Goal: Navigation & Orientation: Find specific page/section

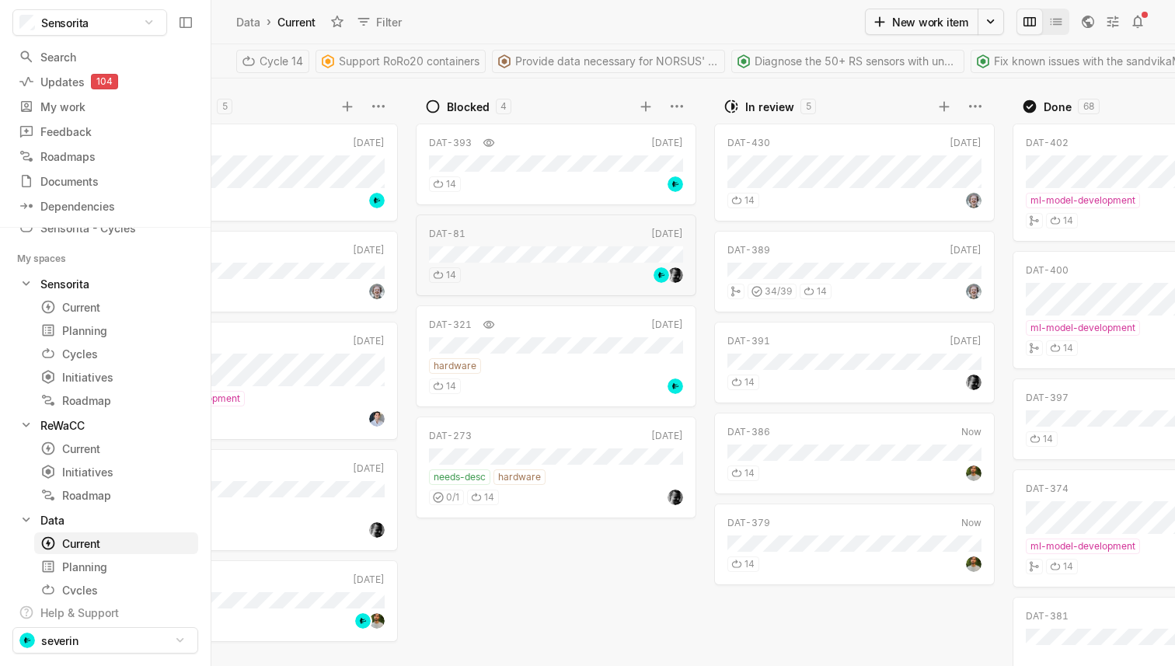
scroll to position [0, 591]
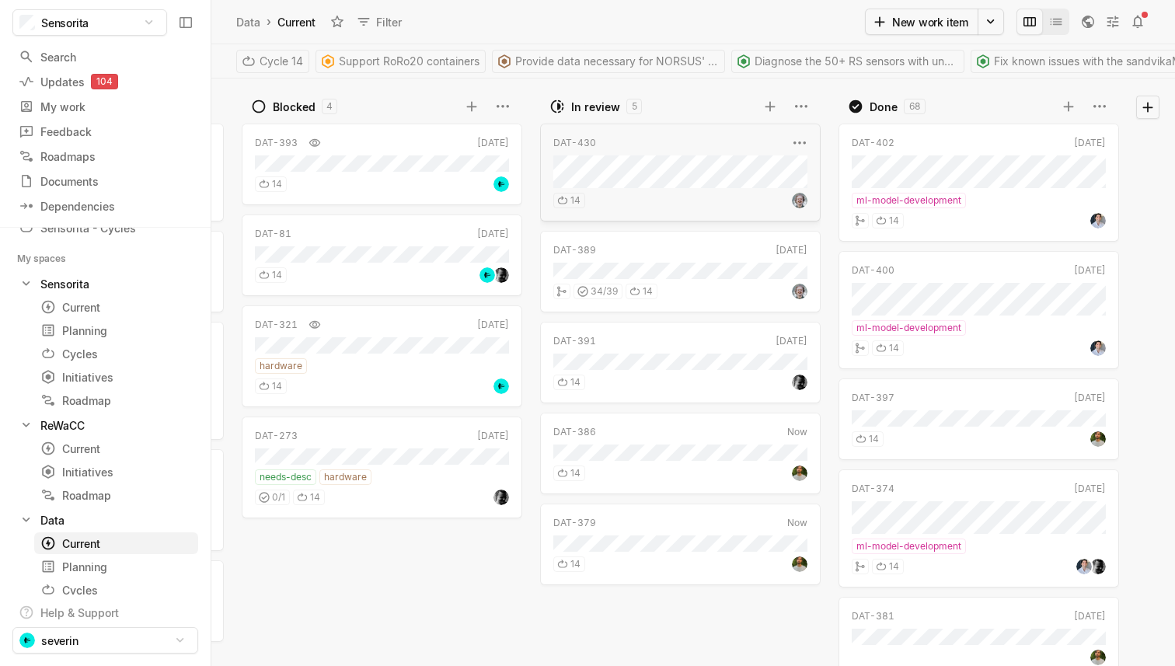
click at [722, 194] on div "14" at bounding box center [680, 198] width 254 height 20
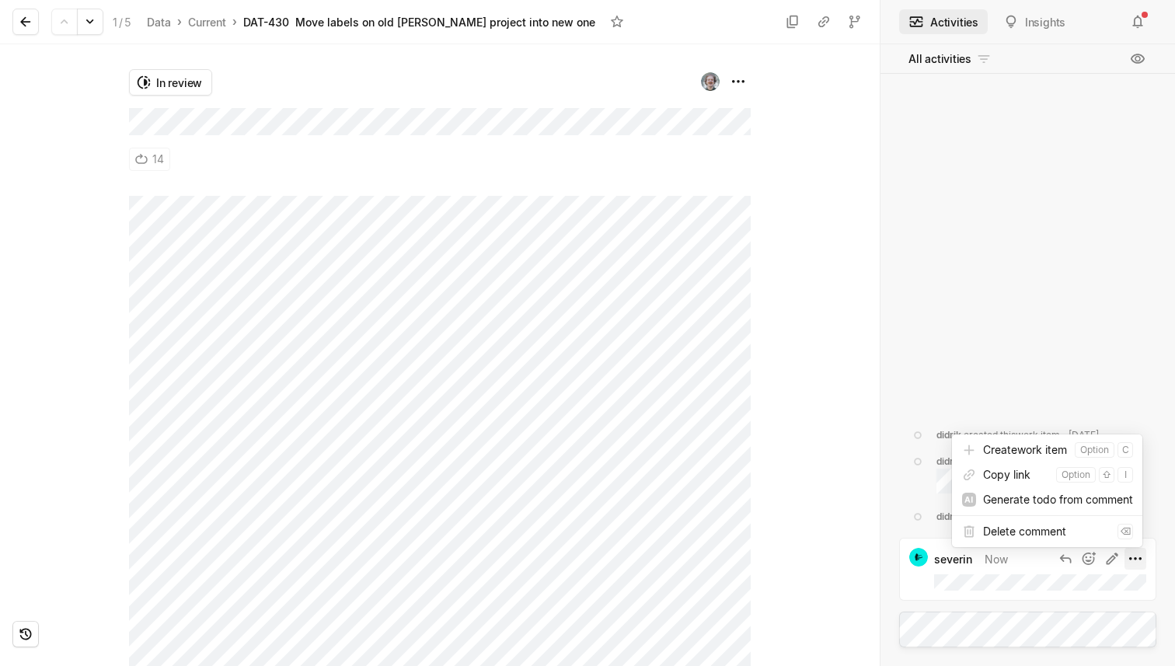
click at [1137, 561] on html "Sensorita Search / Updates 104 g then u My work = Feedback g then f Roadmaps g …" at bounding box center [587, 333] width 1175 height 666
click at [1038, 573] on html "Sensorita Search / Updates 104 g then u My work = Feedback g then f Roadmaps g …" at bounding box center [587, 333] width 1175 height 666
click at [1112, 563] on icon at bounding box center [1112, 559] width 16 height 16
click at [1105, 556] on icon at bounding box center [1112, 559] width 16 height 16
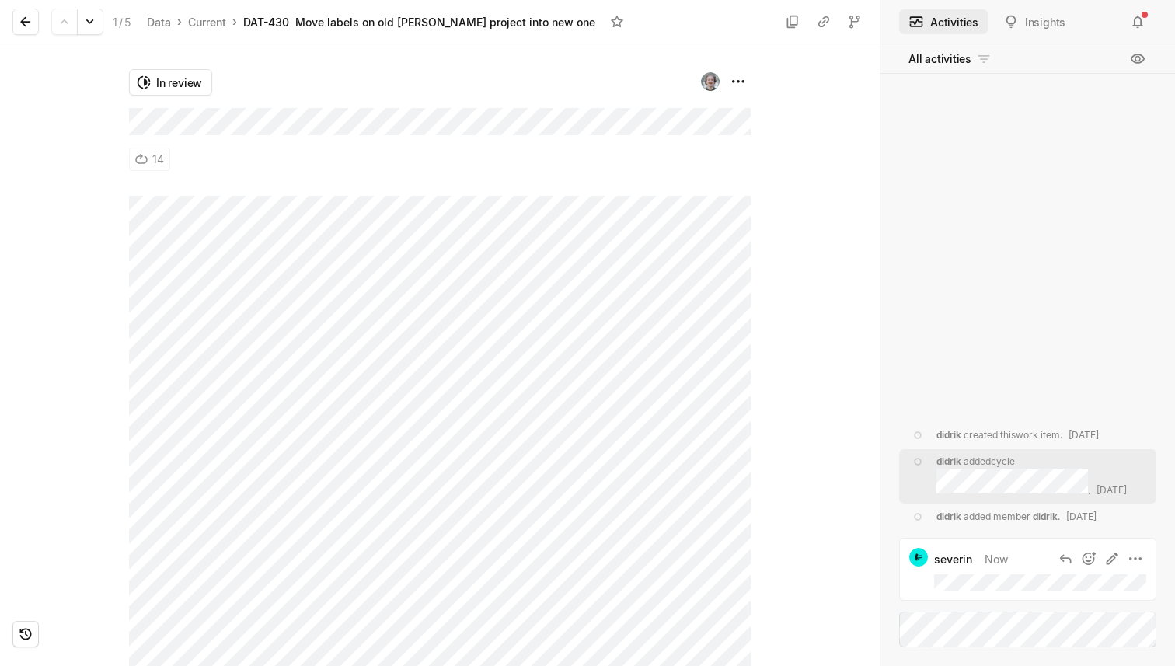
click at [774, 482] on div at bounding box center [814, 354] width 129 height 621
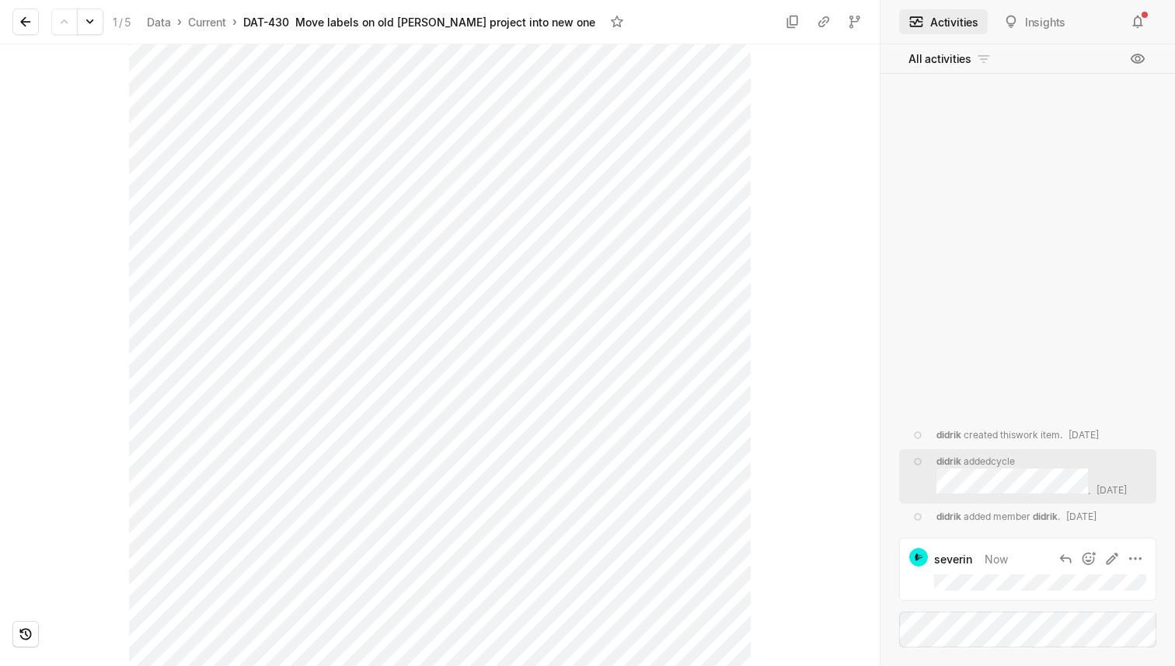
scroll to position [242, 0]
click at [23, 19] on icon at bounding box center [25, 22] width 10 height 10
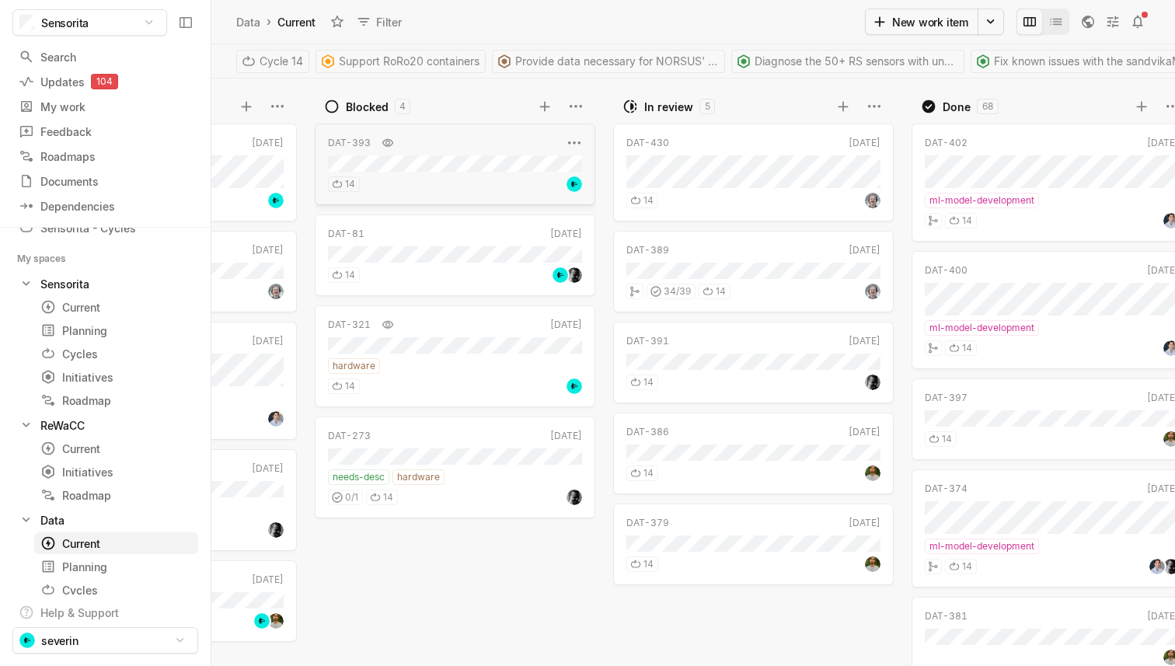
scroll to position [0, 517]
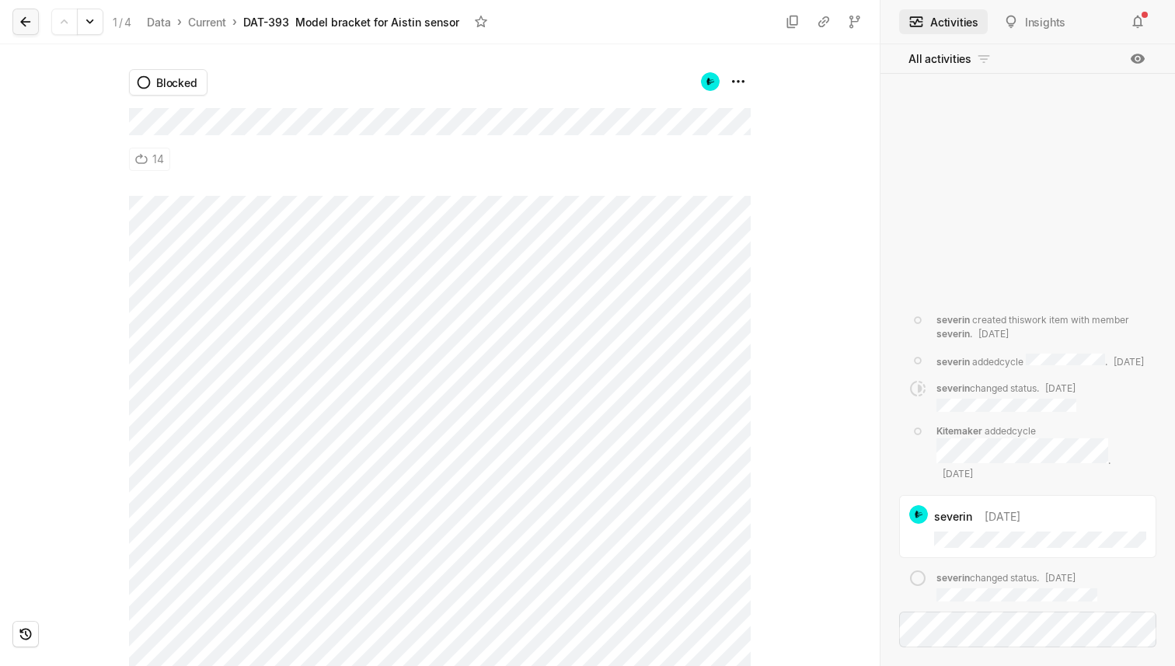
click at [12, 16] on button at bounding box center [25, 22] width 26 height 26
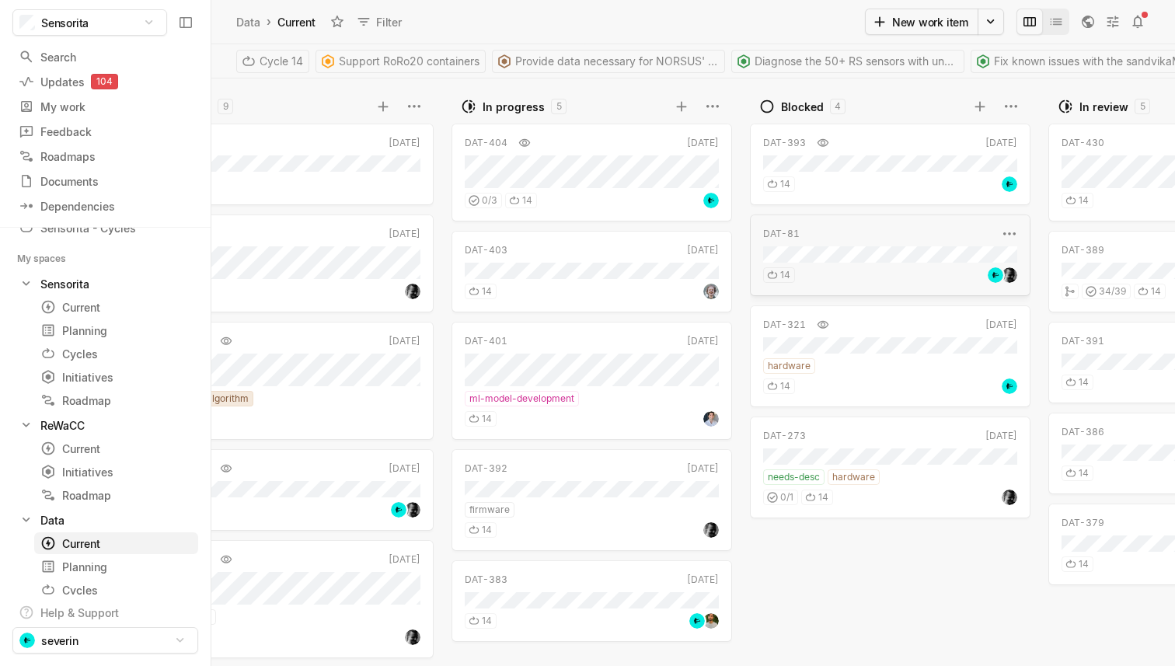
scroll to position [0, 12]
